Goal: Task Accomplishment & Management: Manage account settings

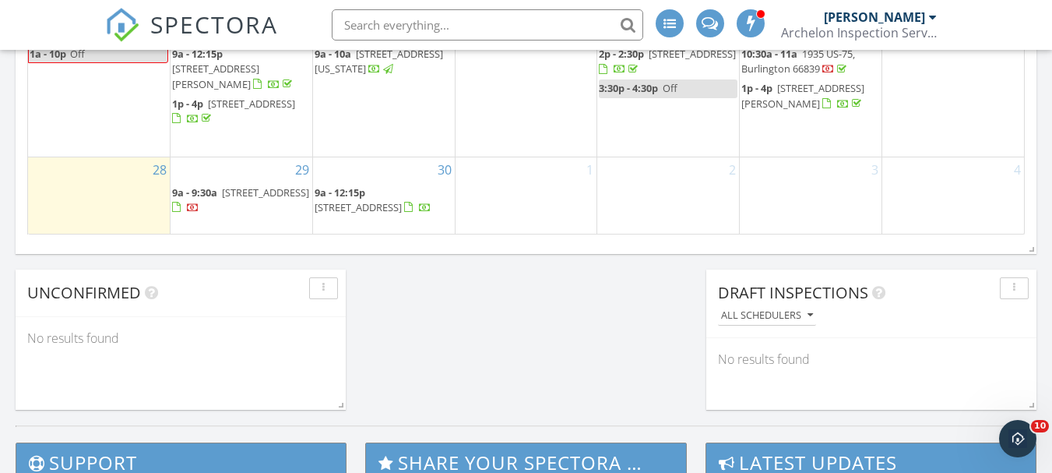
scroll to position [1322, 0]
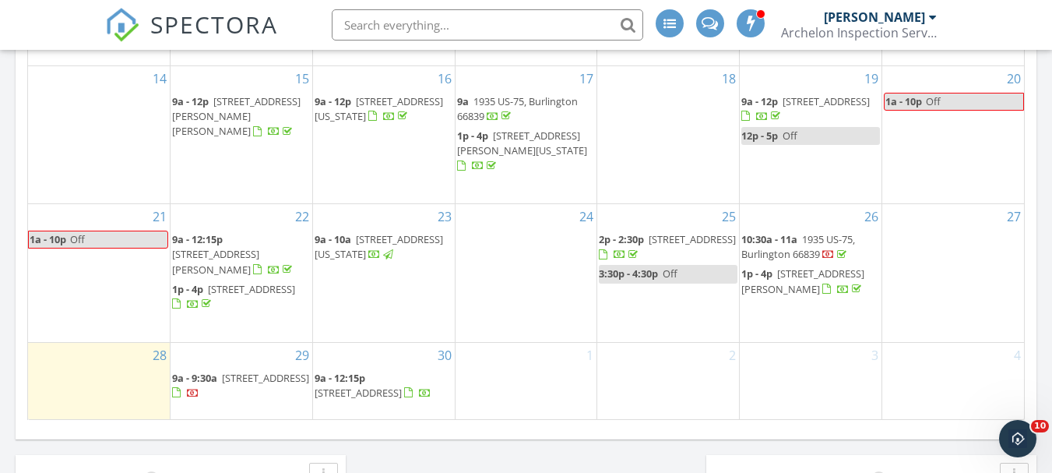
scroll to position [1137, 0]
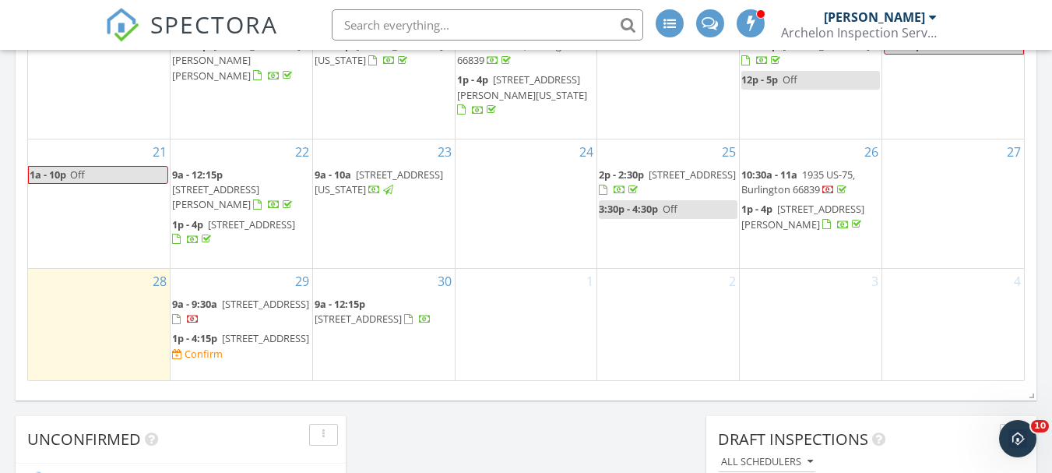
scroll to position [1184, 0]
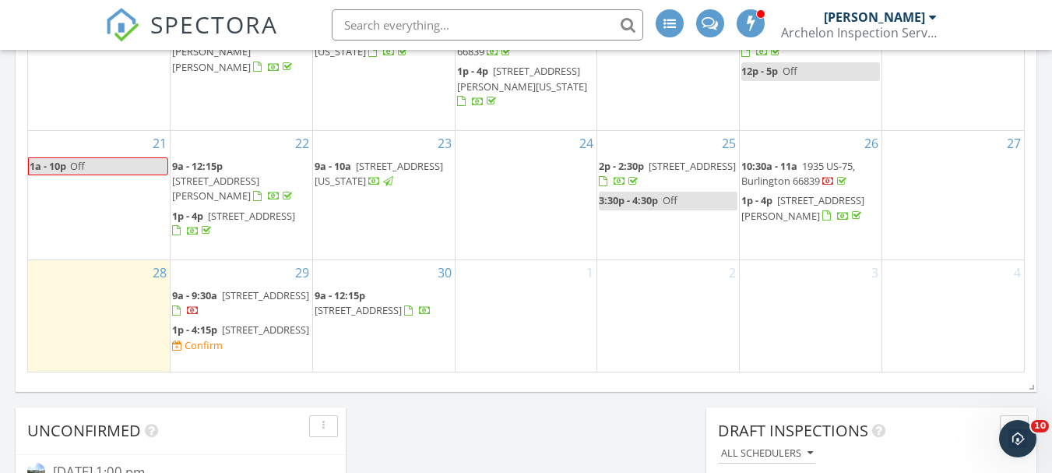
click at [239, 322] on span "[STREET_ADDRESS]" at bounding box center [265, 329] width 87 height 14
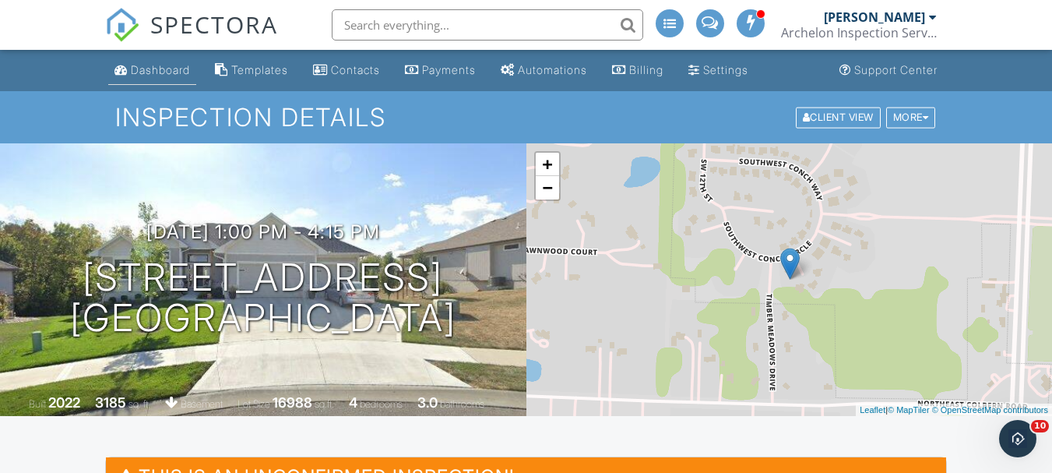
click at [153, 75] on div "Dashboard" at bounding box center [160, 69] width 59 height 13
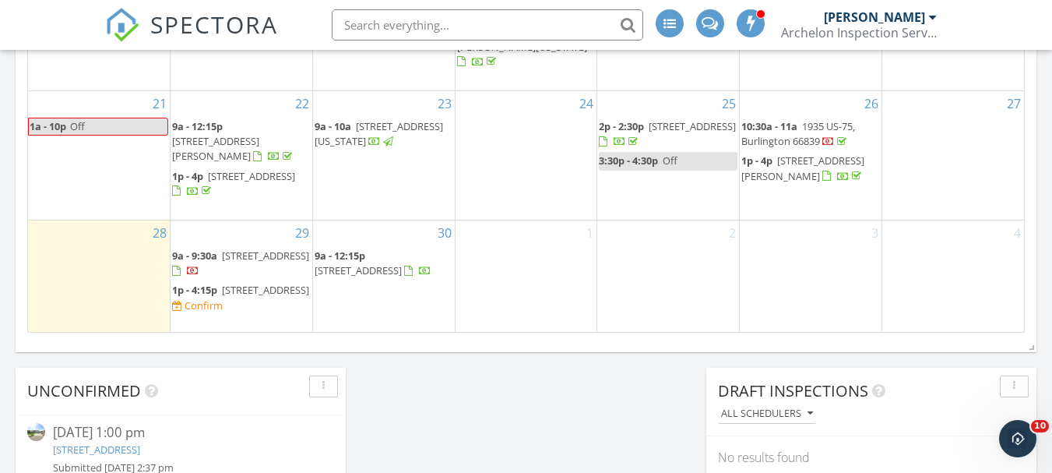
scroll to position [1246, 0]
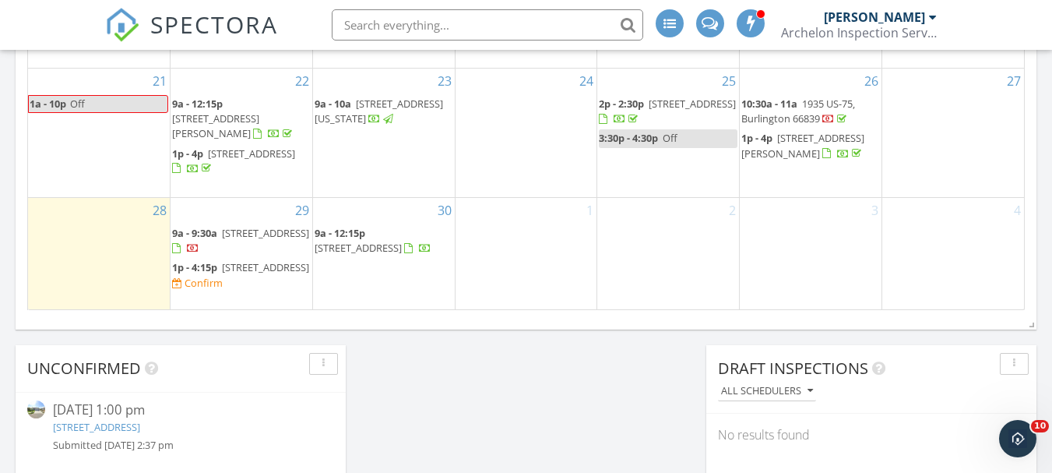
click at [222, 262] on span "9305 SW Orca Ct, Blue Springs 64064" at bounding box center [265, 267] width 87 height 14
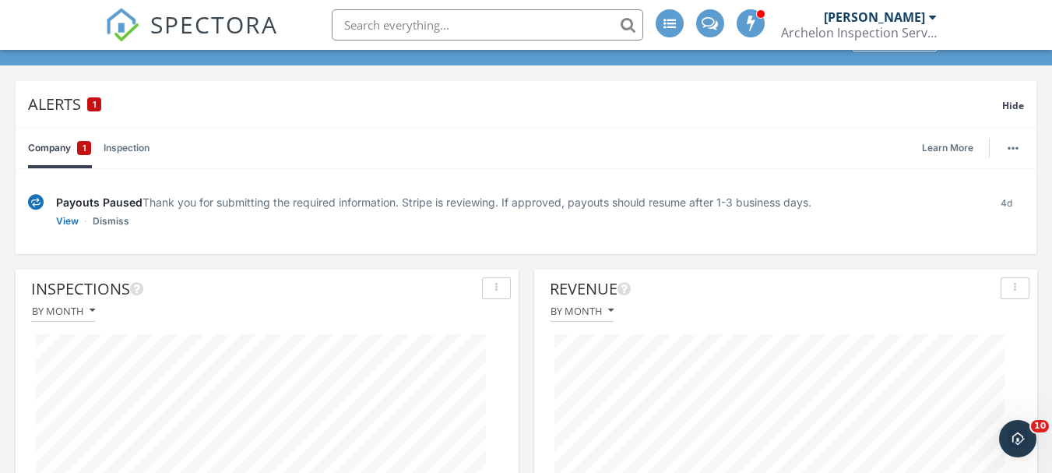
scroll to position [389, 0]
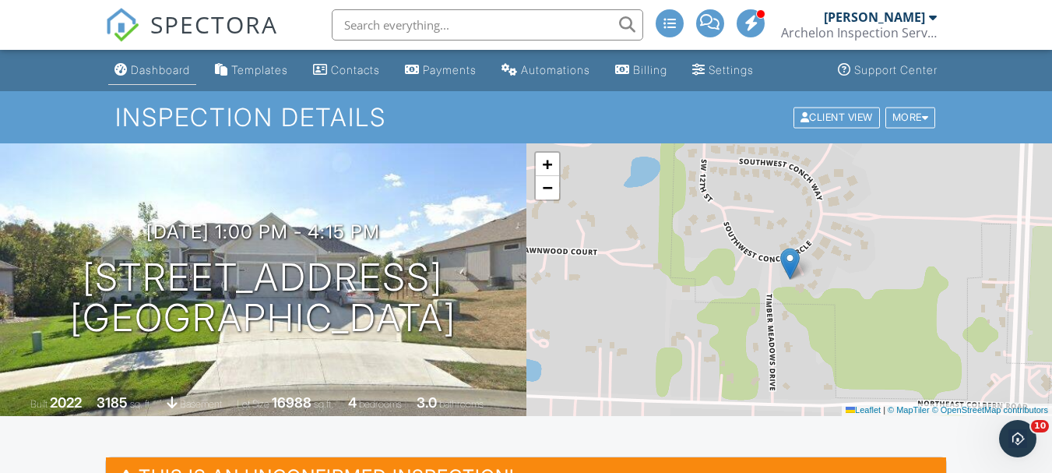
click at [153, 69] on div "Dashboard" at bounding box center [160, 69] width 59 height 13
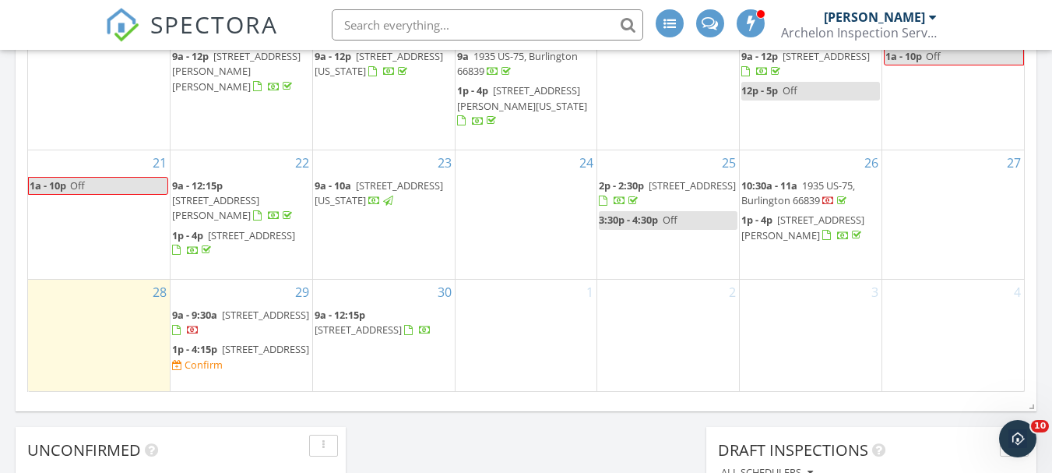
scroll to position [1168, 0]
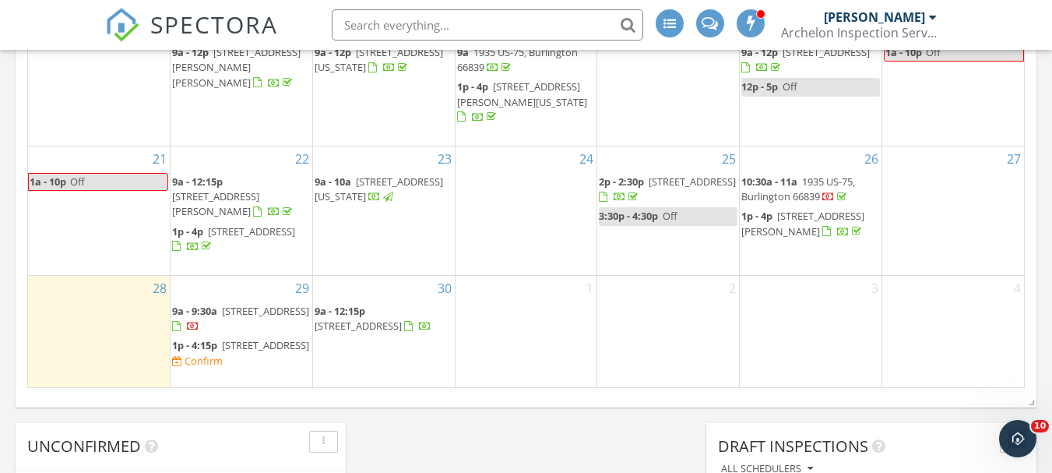
click at [225, 338] on span "[STREET_ADDRESS]" at bounding box center [265, 345] width 87 height 14
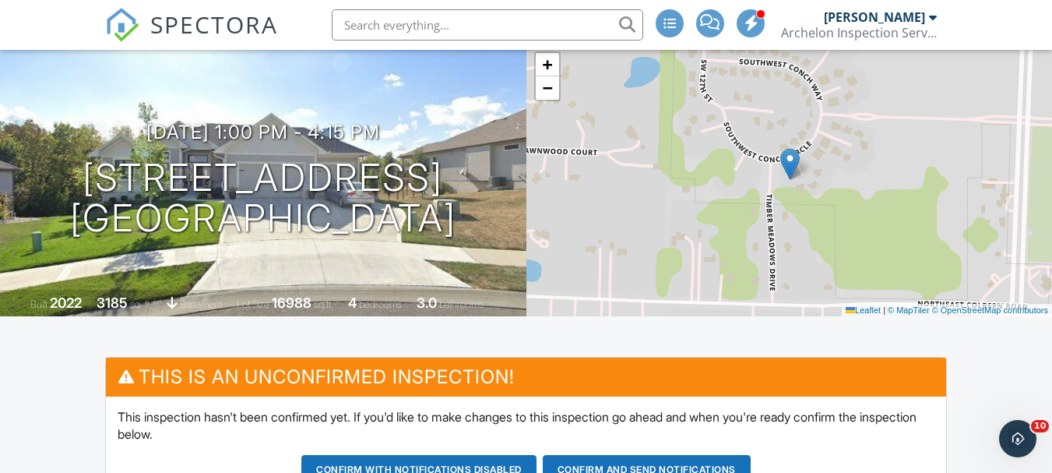
scroll to position [234, 0]
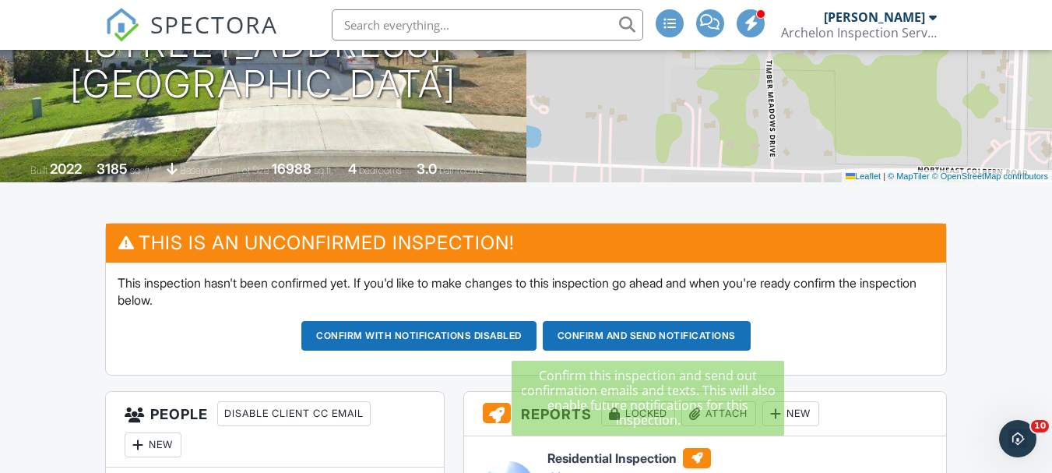
click at [610, 333] on button "Confirm and send notifications" at bounding box center [647, 336] width 208 height 30
